Goal: Information Seeking & Learning: Check status

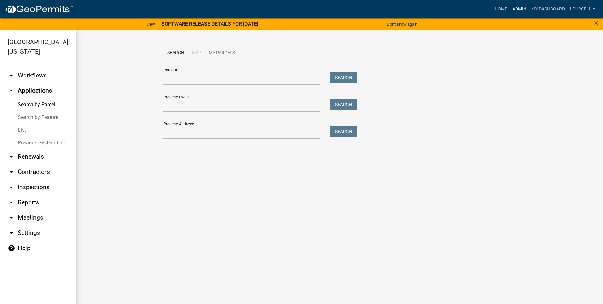
click at [518, 7] on link "Admin" at bounding box center [519, 9] width 19 height 12
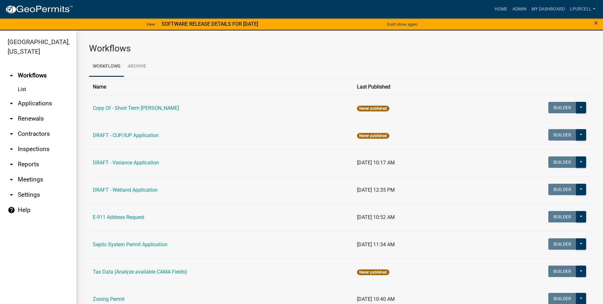
click at [24, 165] on link "arrow_drop_down Reports" at bounding box center [38, 164] width 76 height 15
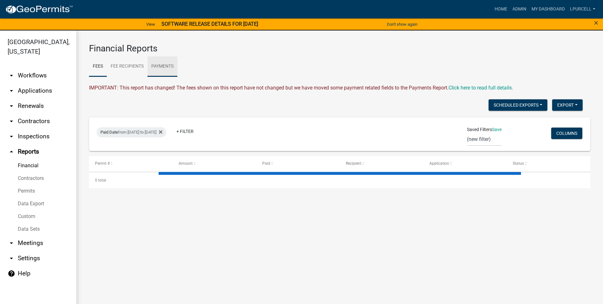
click at [165, 66] on link "Payments" at bounding box center [162, 67] width 30 height 20
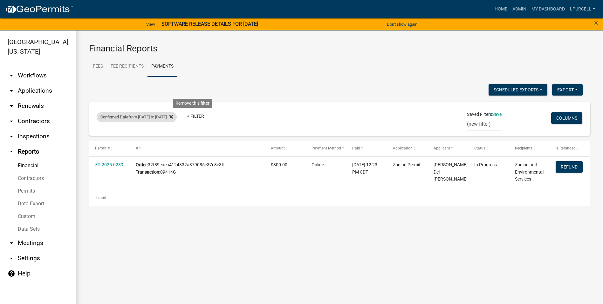
click at [173, 116] on icon at bounding box center [170, 116] width 3 height 5
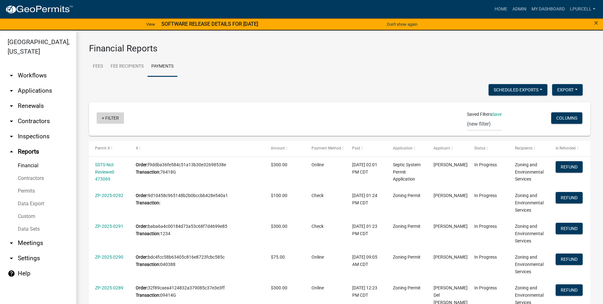
click at [112, 118] on link "+ Filter" at bounding box center [110, 117] width 27 height 11
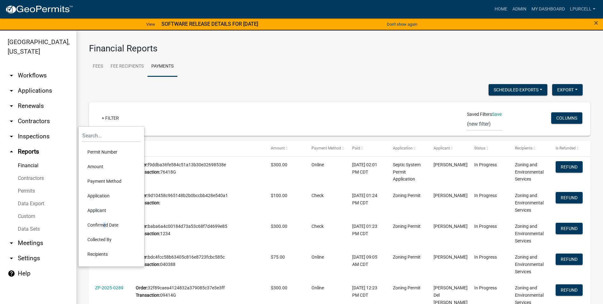
click at [101, 224] on li "Confirmed Date" at bounding box center [111, 225] width 58 height 15
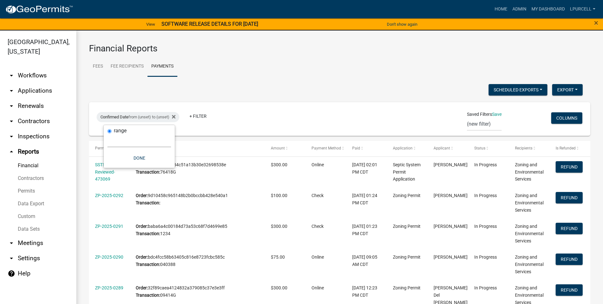
click at [129, 138] on select "[DATE] [DATE] Current Week Previous Week Current Month Last Month Current Calen…" at bounding box center [139, 140] width 64 height 13
select select "previous_1_day"
click at [107, 134] on select "[DATE] [DATE] Current Week Previous Week Current Month Last Month Current Calen…" at bounding box center [139, 140] width 64 height 13
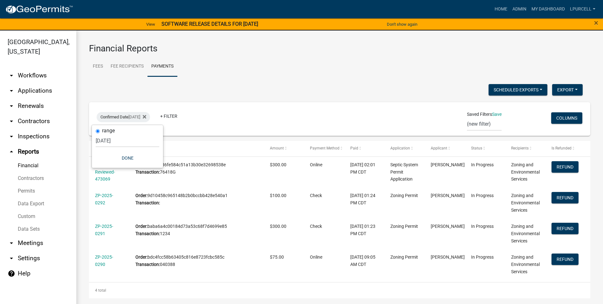
click at [209, 76] on ul "Fees Fee Recipients Payments" at bounding box center [339, 67] width 501 height 20
